Goal: Transaction & Acquisition: Purchase product/service

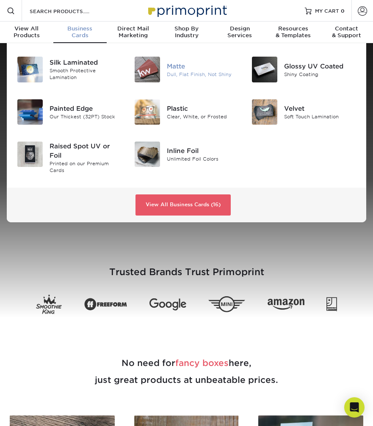
click at [181, 67] on div "Matte" at bounding box center [203, 65] width 72 height 9
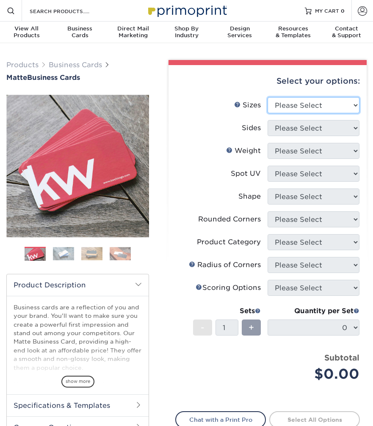
click at [334, 101] on select "Please Select 1.5" x 3.5" - Mini 1.75" x 3.5" - Mini 2" x 2" - Square 2" x 3" -…" at bounding box center [313, 105] width 92 height 16
select select "2.00x3.50"
click at [267, 97] on select "Please Select 1.5" x 3.5" - Mini 1.75" x 3.5" - Mini 2" x 2" - Square 2" x 3" -…" at bounding box center [313, 105] width 92 height 16
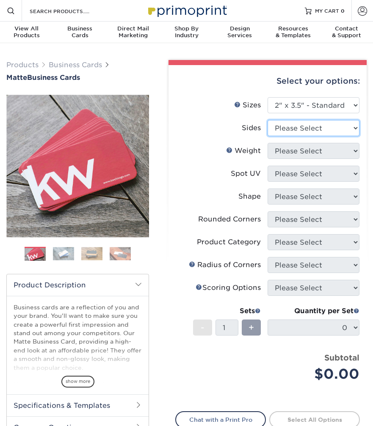
click at [318, 125] on select "Please Select Print Both Sides Print Front Only" at bounding box center [313, 128] width 92 height 16
select select "13abbda7-1d64-4f25-8bb2-c179b224825d"
click at [267, 120] on select "Please Select Print Both Sides Print Front Only" at bounding box center [313, 128] width 92 height 16
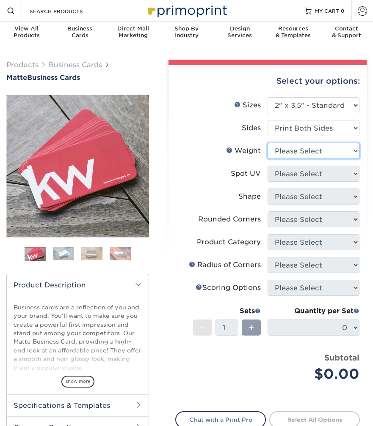
click at [316, 155] on select "Please Select 16PT 14PT" at bounding box center [313, 151] width 92 height 16
select select "16PT"
click at [267, 143] on select "Please Select 16PT 14PT" at bounding box center [313, 151] width 92 height 16
click at [302, 150] on select "Please Select 16PT 14PT" at bounding box center [313, 151] width 92 height 16
click at [267, 143] on select "Please Select 16PT 14PT" at bounding box center [313, 151] width 92 height 16
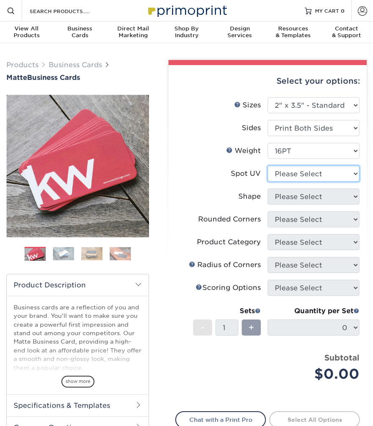
click at [302, 167] on select "Please Select No Spot UV Front and Back (Both Sides) Front Only Back Only" at bounding box center [313, 174] width 92 height 16
click at [324, 173] on select "Please Select No Spot UV Front and Back (Both Sides) Front Only Back Only" at bounding box center [313, 174] width 92 height 16
select select "3"
click at [267, 166] on select "Please Select No Spot UV Front and Back (Both Sides) Front Only Back Only" at bounding box center [313, 174] width 92 height 16
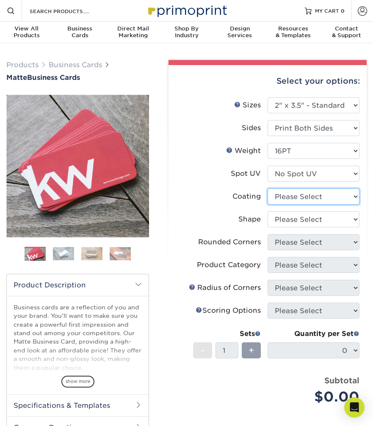
click at [320, 195] on select at bounding box center [313, 197] width 92 height 16
select select "121bb7b5-3b4d-429f-bd8d-bbf80e953313"
click at [267, 189] on select at bounding box center [313, 197] width 92 height 16
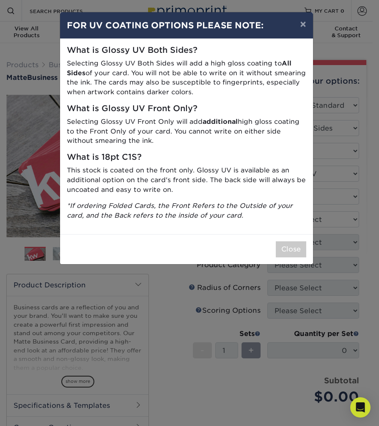
click at [296, 221] on div "What is Glossy UV Both Sides? Selecting Glossy UV Both Sides will add a high gl…" at bounding box center [186, 136] width 253 height 195
drag, startPoint x: 290, startPoint y: 265, endPoint x: 293, endPoint y: 255, distance: 10.3
click at [290, 265] on div "× FOR UV COATING OPTIONS PLEASE NOTE: What is Glossy UV Both Sides? Selecting G…" at bounding box center [189, 213] width 379 height 426
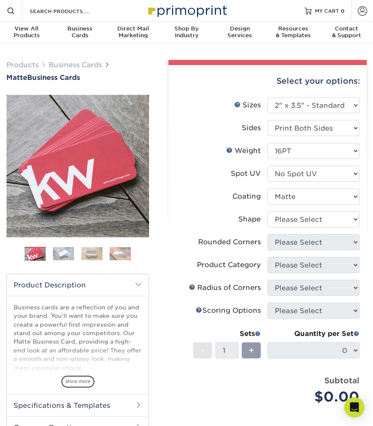
click at [293, 255] on li "Rounded Corners Please Select Yes - Round 2 Corners Yes - Round 4 Corners No" at bounding box center [267, 245] width 184 height 23
click at [311, 220] on select "Please Select Standard Oval" at bounding box center [313, 219] width 92 height 16
select select "standard"
click at [267, 211] on select "Please Select Standard Oval" at bounding box center [313, 219] width 92 height 16
click at [308, 243] on select "Please Select Yes - Round 2 Corners Yes - Round 4 Corners No" at bounding box center [313, 242] width 92 height 16
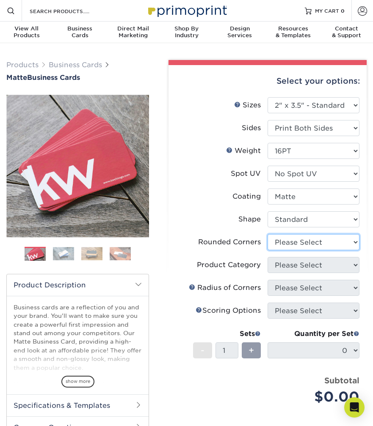
select select "76a3b848-63b4-4449-aad1-d9e81d5a60f5"
click at [267, 234] on select "Please Select Yes - Round 2 Corners Yes - Round 4 Corners No" at bounding box center [313, 242] width 92 height 16
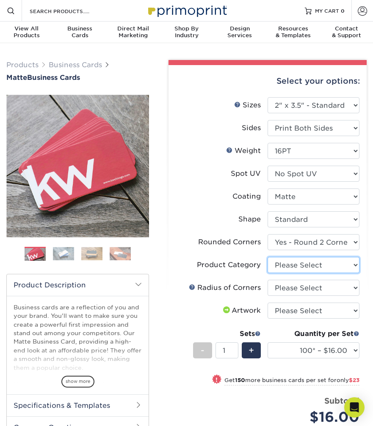
click at [313, 263] on select "Please Select Business Cards" at bounding box center [313, 265] width 92 height 16
select select "3b5148f1-0588-4f88-a218-97bcfdce65c1"
click at [267, 257] on select "Please Select Business Cards" at bounding box center [313, 265] width 92 height 16
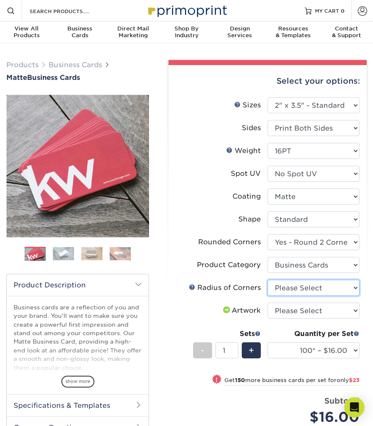
click at [311, 284] on select "Please Select Rounded 1/8" Rounded 1/4"" at bounding box center [313, 288] width 92 height 16
select select "479fbfe7-6a0c-4895-8c9a-81739b7486c9"
click at [267, 280] on select "Please Select Rounded 1/8" Rounded 1/4"" at bounding box center [313, 288] width 92 height 16
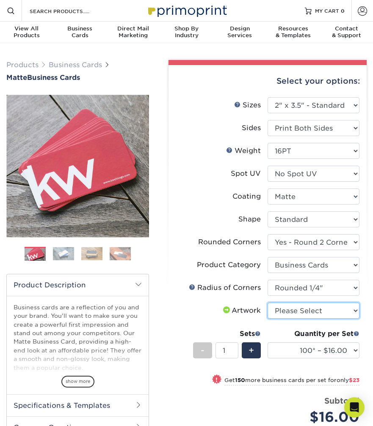
click at [320, 307] on select "Please Select I will upload files I need a design - $100" at bounding box center [313, 311] width 92 height 16
select select "upload"
click at [267, 303] on select "Please Select I will upload files I need a design - $100" at bounding box center [313, 311] width 92 height 16
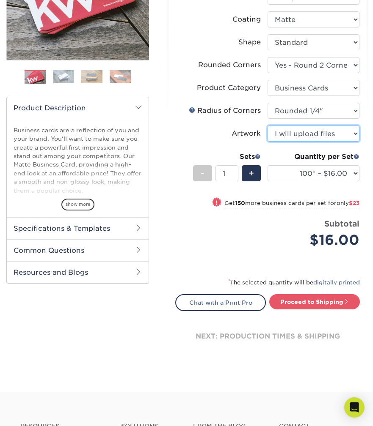
scroll to position [180, 0]
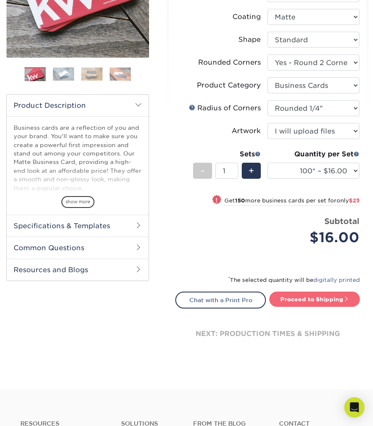
click at [304, 296] on link "Proceed to Shipping" at bounding box center [314, 299] width 90 height 15
type input "Set 1"
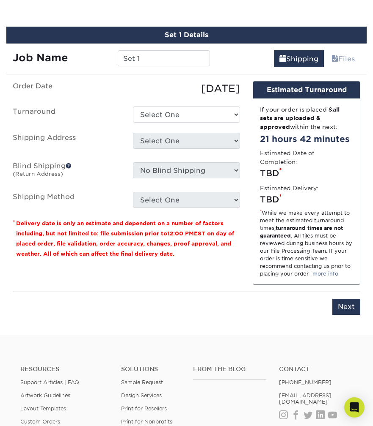
scroll to position [494, 0]
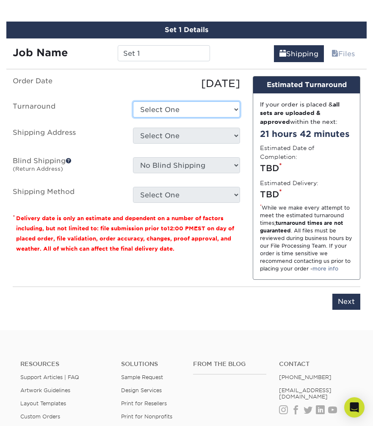
click at [203, 104] on select "Select One 2-4 Business Days 2 Day Next Business Day" at bounding box center [186, 109] width 107 height 16
select select "1a14f52c-e88e-4b57-988e-4a9ef63b1916"
click at [133, 101] on select "Select One 2-4 Business Days 2 Day Next Business Day" at bounding box center [186, 109] width 107 height 16
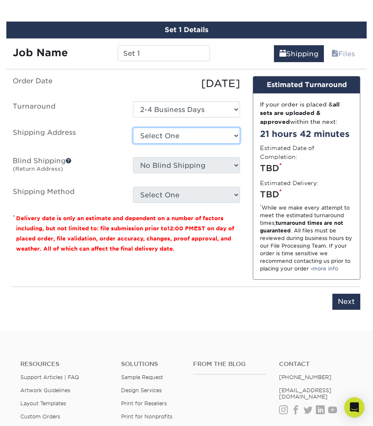
click at [200, 128] on select "Select One + Add New Address - Login" at bounding box center [186, 136] width 107 height 16
click at [133, 128] on select "Select One + Add New Address - Login" at bounding box center [186, 136] width 107 height 16
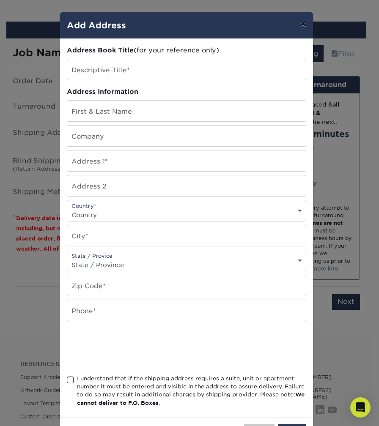
click at [298, 27] on button "×" at bounding box center [302, 24] width 19 height 24
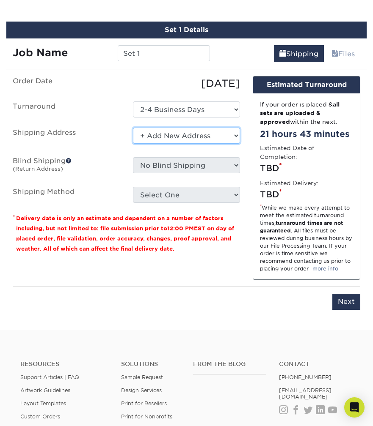
click at [169, 128] on select "Select One + Add New Address - Login" at bounding box center [186, 136] width 107 height 16
click at [133, 144] on select "Select One + Add New Address - Login" at bounding box center [186, 136] width 107 height 16
select select "-1"
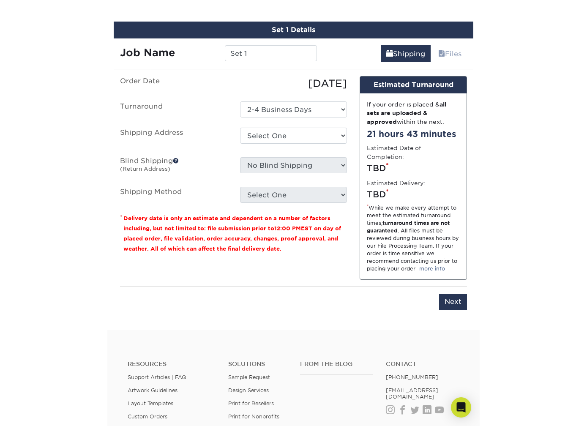
scroll to position [0, 0]
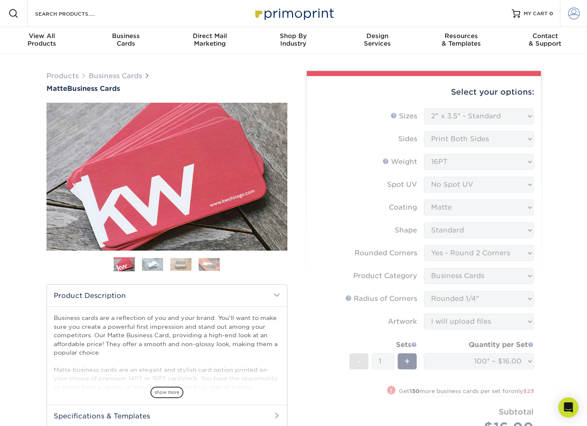
click at [372, 10] on span at bounding box center [574, 14] width 12 height 12
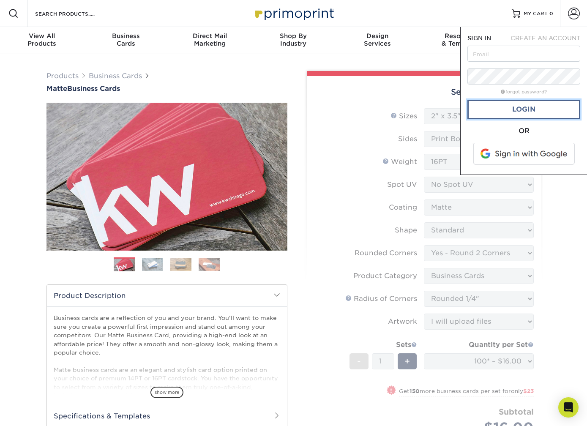
click at [372, 112] on link "Login" at bounding box center [524, 109] width 113 height 19
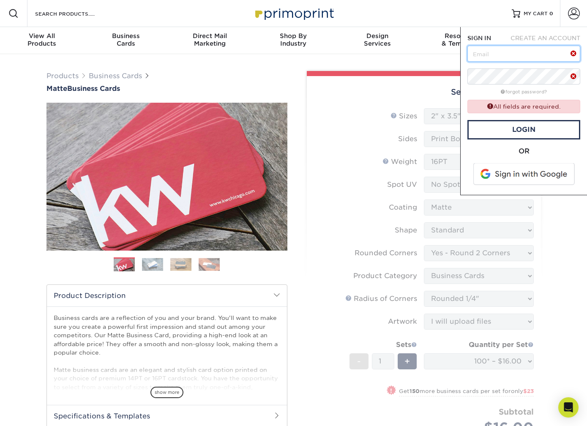
click at [372, 59] on input "text" at bounding box center [524, 54] width 113 height 16
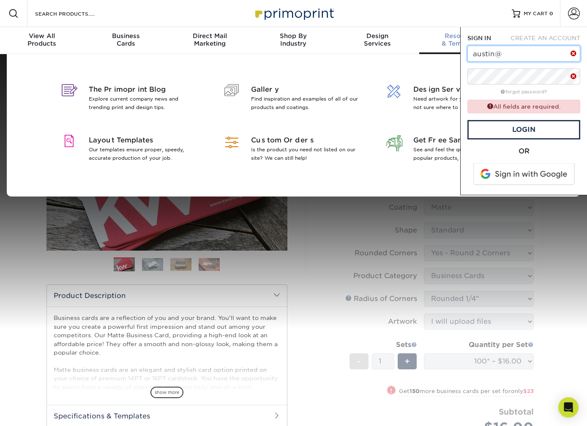
type input "austin@thepaulhardt.com"
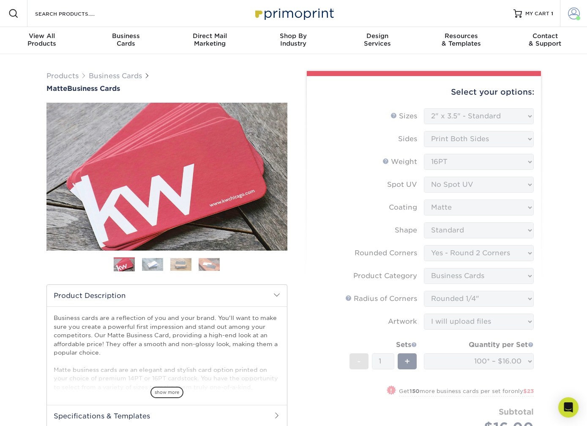
click at [372, 17] on span at bounding box center [574, 14] width 12 height 12
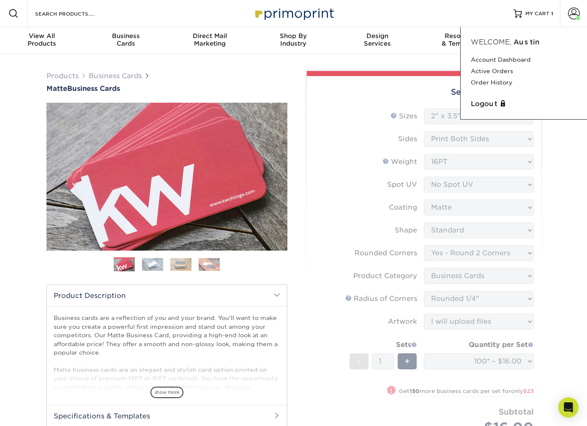
click at [356, 60] on div "Products Business Cards Matte Business Cards Previous Next 100 $ 9" at bounding box center [293, 429] width 587 height 751
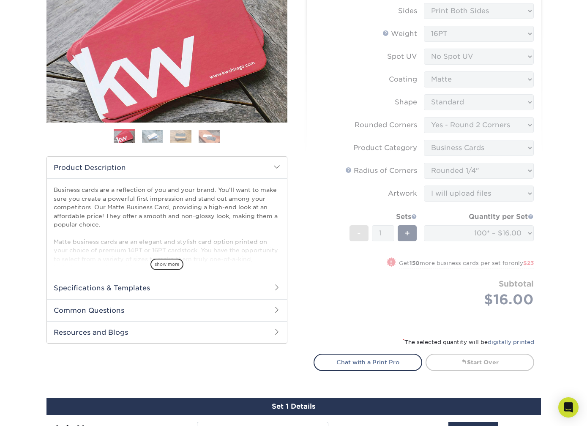
scroll to position [125, 0]
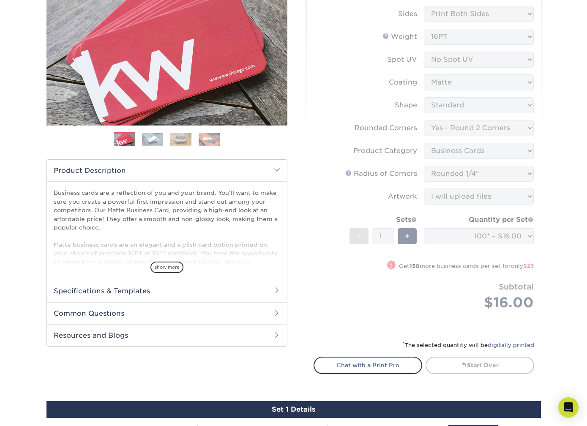
click at [372, 141] on form "Sizes Help Sizes Please Select 1.5" x 3.5" - Mini 1.75" x 3.5" - Mini 2" x 2" -…" at bounding box center [424, 156] width 221 height 347
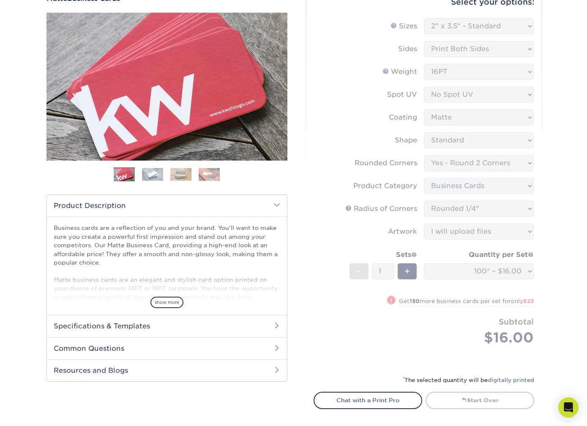
scroll to position [0, 0]
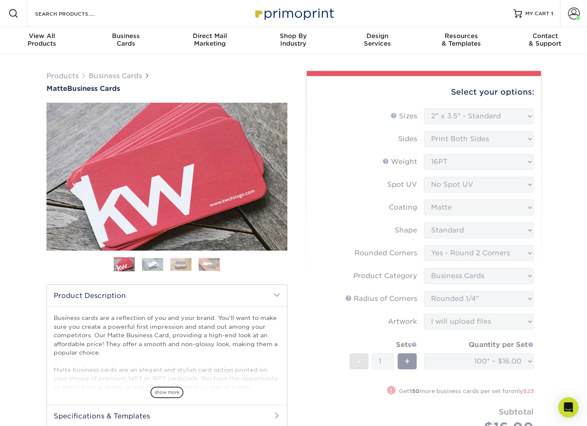
click at [372, 119] on form "Sizes Help Sizes Please Select 1.5" x 3.5" - Mini 1.75" x 3.5" - Mini 2" x 2" -…" at bounding box center [424, 281] width 221 height 347
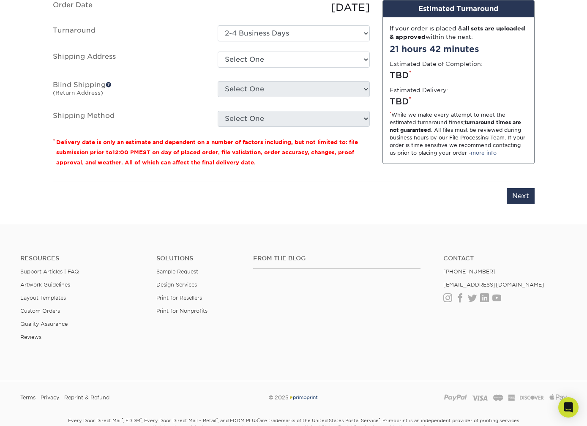
scroll to position [527, 0]
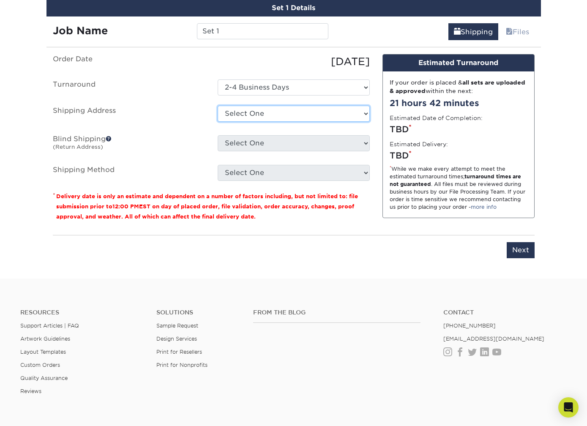
click at [287, 106] on select "Select One 41 WALLER ST, SAN FRANCISCO, CA 4 MEMORY LN, ROWAYTON, CT 955 GRAND …" at bounding box center [294, 114] width 152 height 16
select select "285059"
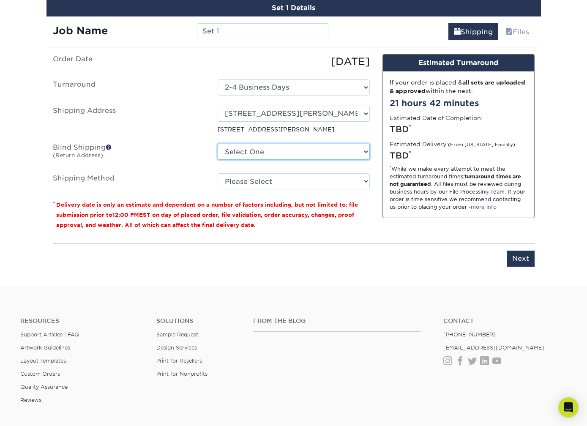
click at [360, 149] on select "Select One 41 WALLER ST, SAN FRANCISCO, CA 4 MEMORY LN, ROWAYTON, CT 955 GRAND …" at bounding box center [294, 152] width 152 height 16
select select "285059"
click at [218, 144] on select "Select One 41 WALLER ST, SAN FRANCISCO, CA 4 MEMORY LN, ROWAYTON, CT 955 GRAND …" at bounding box center [294, 152] width 152 height 16
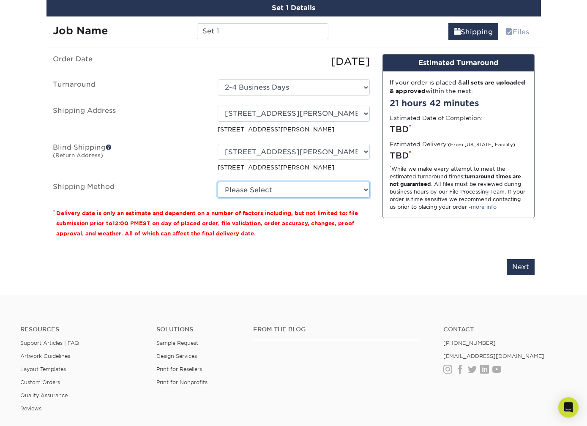
click at [362, 186] on select "Please Select Ground Shipping (+$7.84) 3 Day Shipping Service (+$20.04) 2 Day A…" at bounding box center [294, 190] width 152 height 16
select select "03"
click at [218, 182] on select "Please Select Ground Shipping (+$7.84) 3 Day Shipping Service (+$20.04) 2 Day A…" at bounding box center [294, 190] width 152 height 16
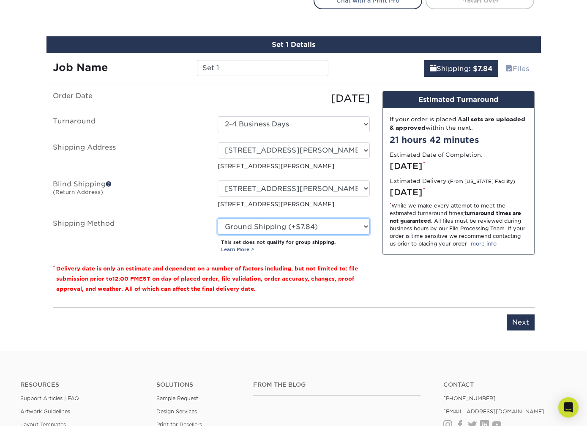
scroll to position [452, 0]
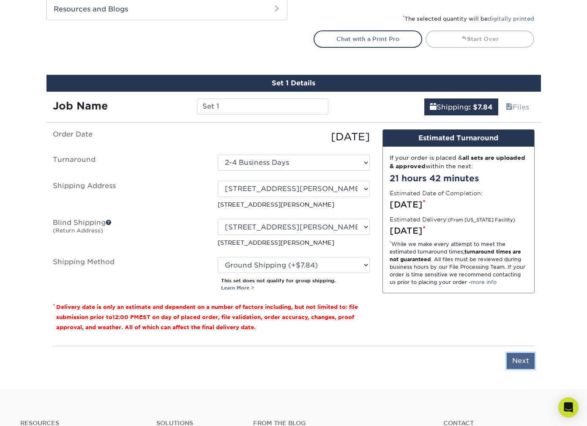
click at [372, 364] on input "Next" at bounding box center [521, 361] width 28 height 16
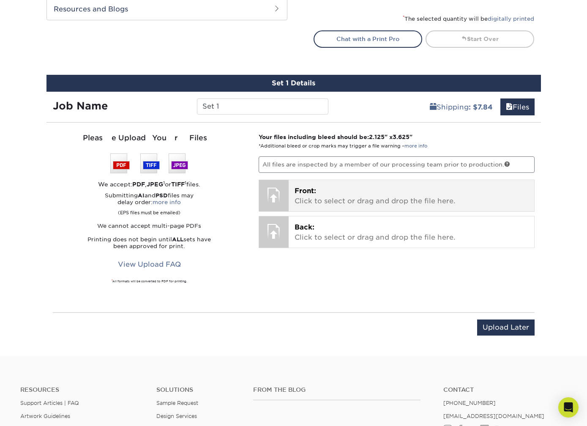
click at [326, 204] on p "Front: Click to select or drag and drop the file here." at bounding box center [412, 196] width 234 height 20
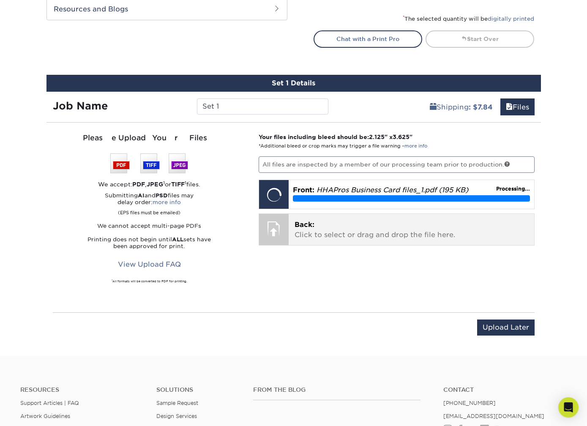
click at [331, 233] on p "Back: Click to select or drag and drop the file here." at bounding box center [412, 230] width 234 height 20
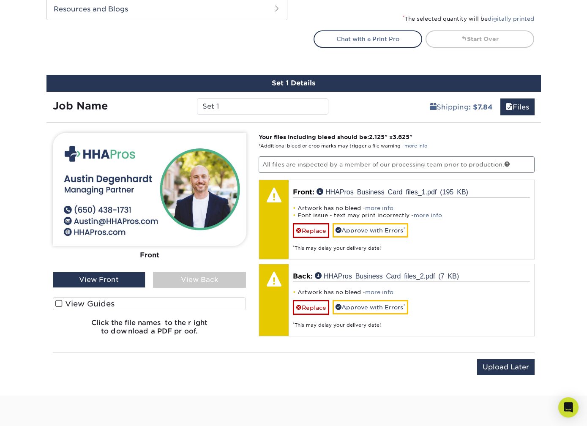
click at [62, 304] on span at bounding box center [58, 304] width 7 height 8
click at [0, 0] on input "View Guides" at bounding box center [0, 0] width 0 height 0
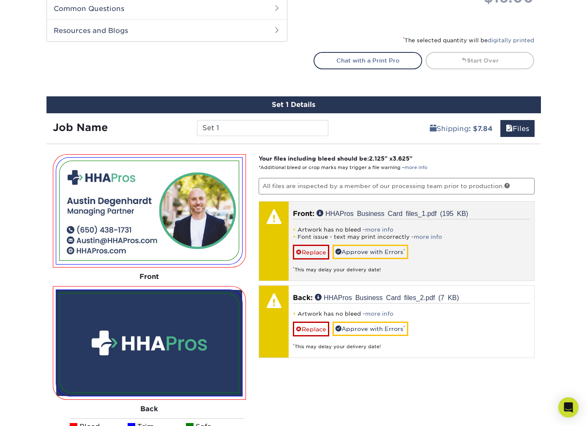
scroll to position [433, 0]
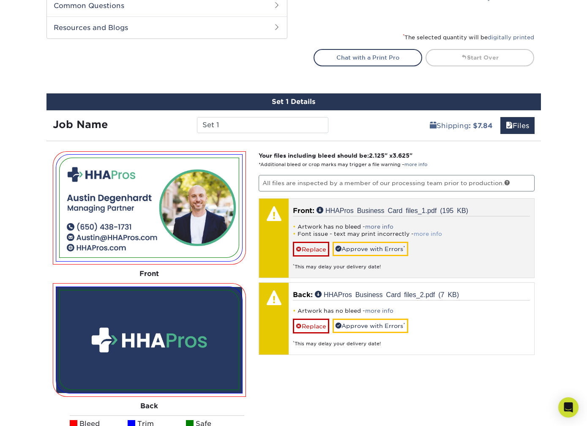
click at [372, 233] on link "more info" at bounding box center [428, 234] width 28 height 6
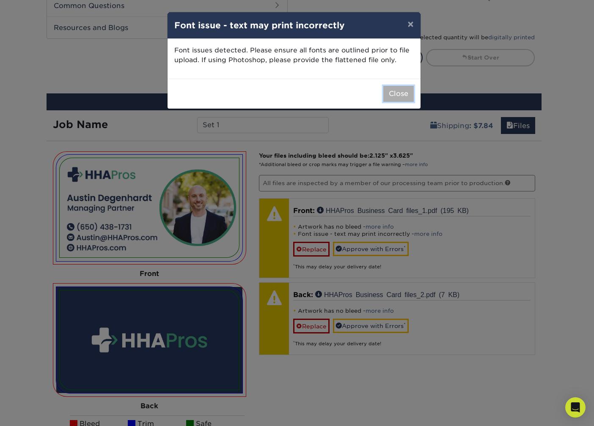
click at [372, 90] on button "Close" at bounding box center [398, 94] width 30 height 16
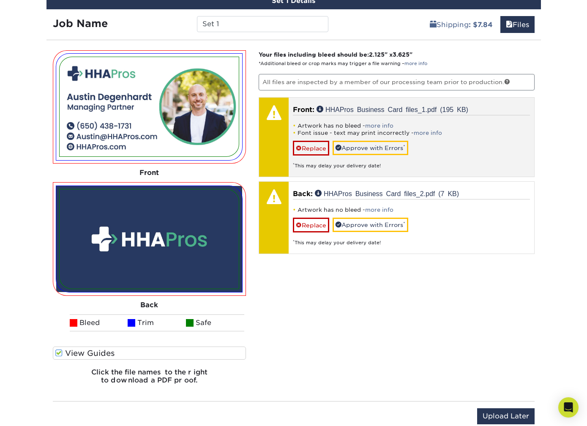
scroll to position [534, 0]
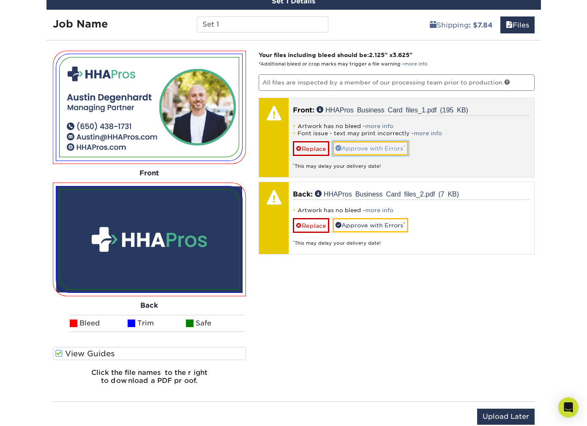
click at [372, 147] on link "Approve with Errors *" at bounding box center [371, 148] width 76 height 14
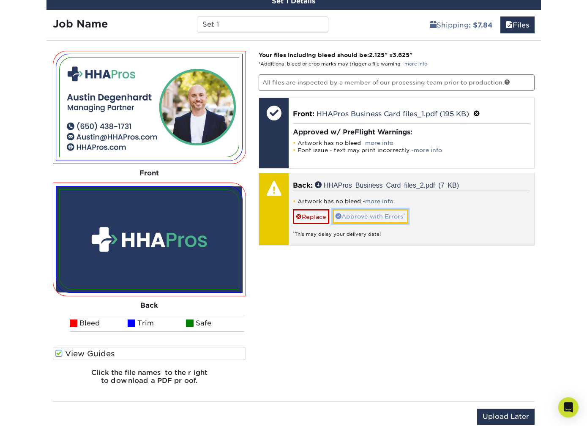
click at [372, 211] on link "Approve with Errors *" at bounding box center [371, 216] width 76 height 14
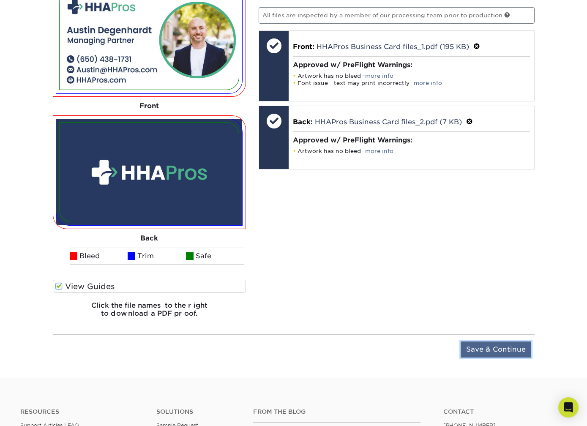
click at [372, 345] on input "Save & Continue" at bounding box center [496, 350] width 71 height 16
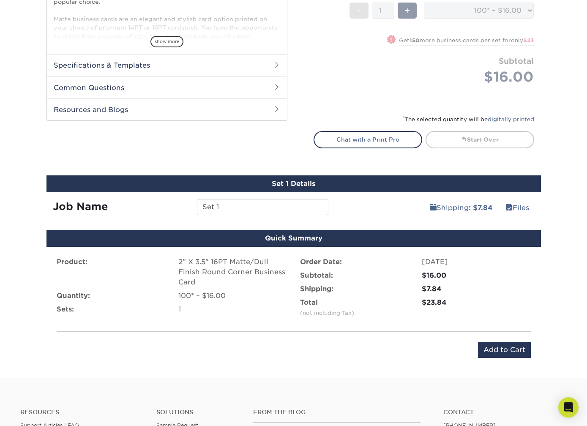
scroll to position [550, 0]
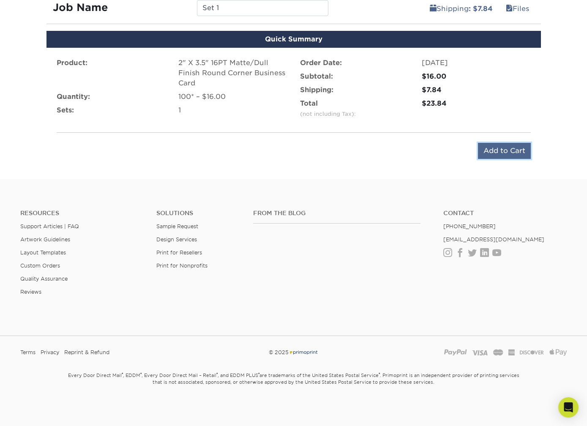
click at [372, 148] on input "Add to Cart" at bounding box center [504, 151] width 53 height 16
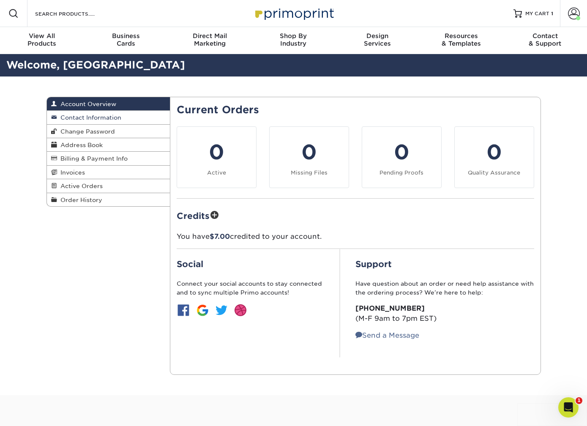
click at [106, 112] on link "Contact Information" at bounding box center [108, 118] width 123 height 14
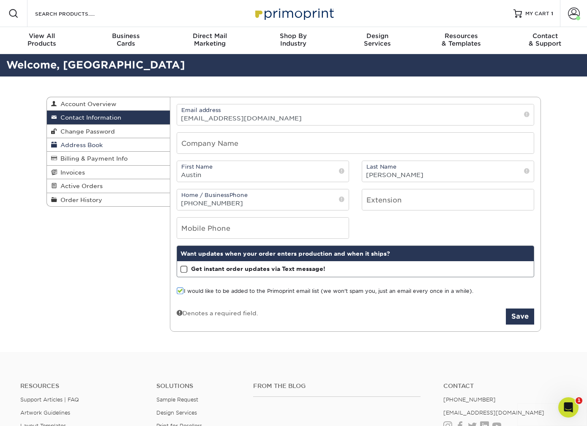
click at [107, 144] on link "Address Book" at bounding box center [108, 145] width 123 height 14
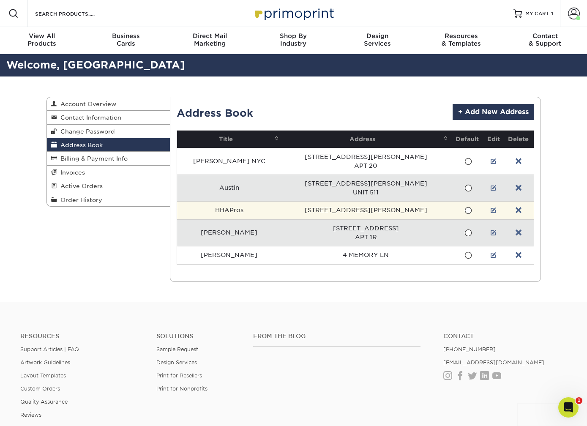
click at [465, 210] on span at bounding box center [468, 211] width 7 height 8
click at [0, 0] on input "radio" at bounding box center [0, 0] width 0 height 0
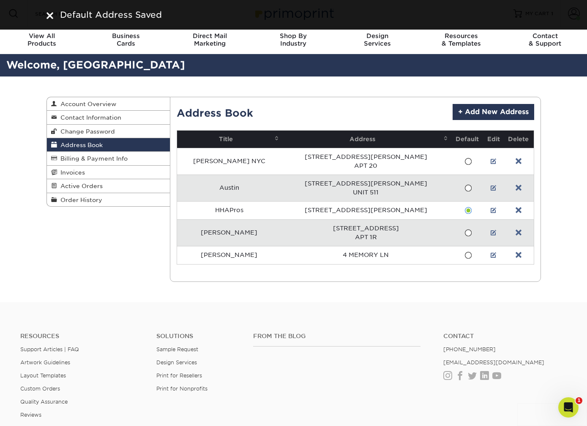
click at [358, 309] on footer "Resources Support Articles | FAQ Artwork Guidelines Layout Templates Custom Ord…" at bounding box center [293, 425] width 587 height 247
click at [116, 157] on span "Billing & Payment Info" at bounding box center [92, 158] width 71 height 7
